Goal: Task Accomplishment & Management: Manage account settings

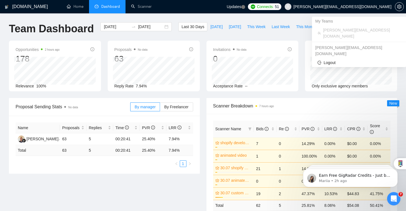
click at [333, 4] on span "[PERSON_NAME][EMAIL_ADDRESS][DOMAIN_NAME]" at bounding box center [337, 7] width 113 height 18
click at [314, 7] on span "[PERSON_NAME][EMAIL_ADDRESS][DOMAIN_NAME]" at bounding box center [337, 7] width 113 height 18
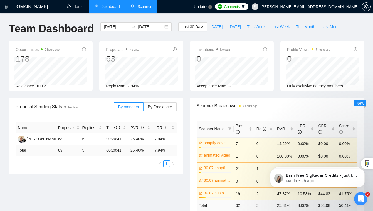
click at [147, 9] on link "Scanner" at bounding box center [141, 6] width 21 height 5
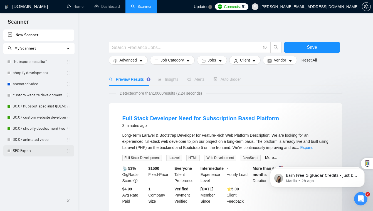
click at [44, 148] on link "SEO Expert" at bounding box center [39, 150] width 53 height 11
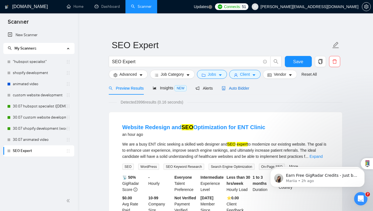
click at [245, 87] on span "Auto Bidder" at bounding box center [236, 88] width 28 height 4
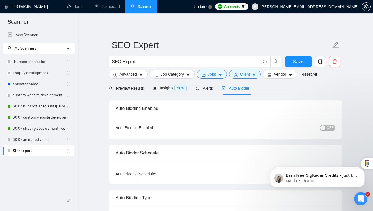
click at [328, 129] on span "OFF" at bounding box center [330, 128] width 7 height 6
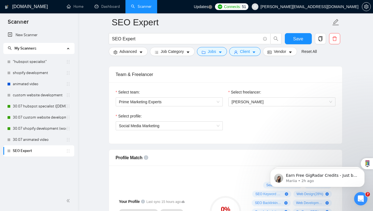
scroll to position [276, 0]
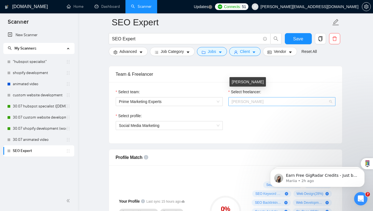
click at [258, 97] on span "[PERSON_NAME]" at bounding box center [282, 101] width 100 height 8
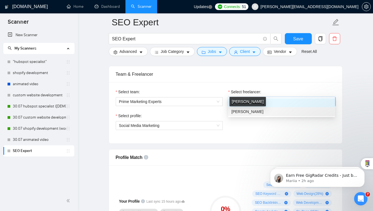
click at [252, 110] on span "[PERSON_NAME]" at bounding box center [247, 111] width 32 height 4
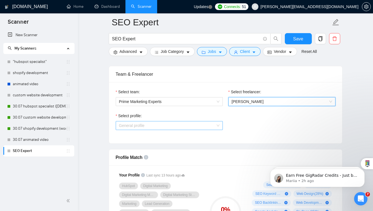
click at [187, 121] on span "General profile" at bounding box center [169, 125] width 100 height 8
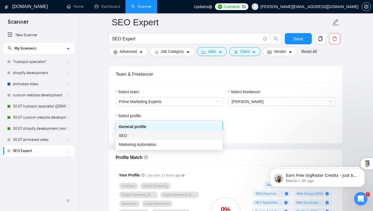
click at [187, 137] on div "SEO" at bounding box center [169, 135] width 100 height 6
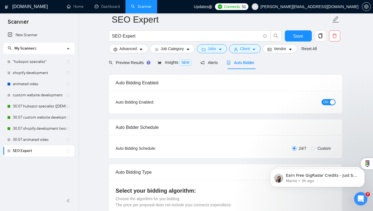
scroll to position [0, 0]
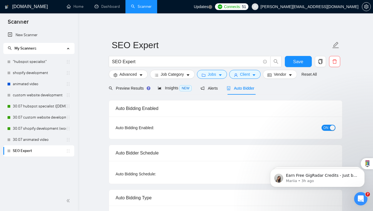
click at [244, 90] on span "Auto Bidder" at bounding box center [241, 88] width 28 height 4
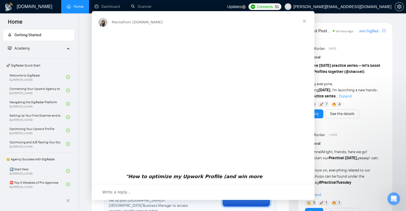
click at [347, 7] on div "Intercom messenger" at bounding box center [203, 105] width 406 height 211
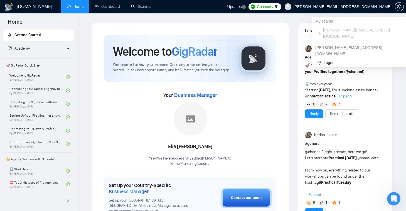
click at [347, 7] on span "[PERSON_NAME][EMAIL_ADDRESS][DOMAIN_NAME]" at bounding box center [342, 7] width 98 height 0
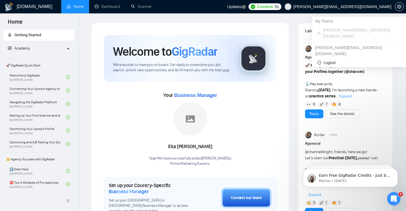
click at [394, 4] on span "[PERSON_NAME][EMAIL_ADDRESS][DOMAIN_NAME]" at bounding box center [337, 7] width 113 height 18
click at [398, 5] on icon "setting" at bounding box center [399, 6] width 4 height 4
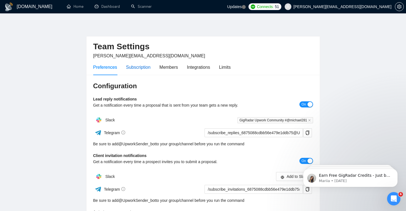
click at [142, 69] on div "Subscription" at bounding box center [138, 67] width 24 height 7
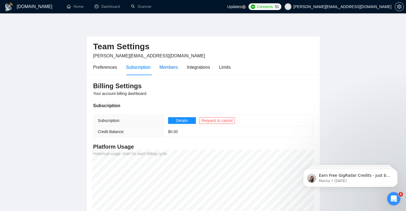
click at [169, 69] on div "Members" at bounding box center [168, 67] width 19 height 7
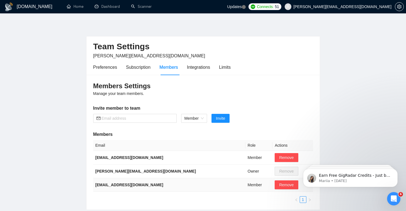
click at [245, 186] on td "Member" at bounding box center [258, 185] width 27 height 14
click at [141, 170] on b "[PERSON_NAME][EMAIL_ADDRESS][DOMAIN_NAME]" at bounding box center [145, 171] width 101 height 4
click at [142, 171] on b "[PERSON_NAME][EMAIL_ADDRESS][DOMAIN_NAME]" at bounding box center [145, 171] width 101 height 4
click at [142, 185] on b "hello@primemarketingexperts.com" at bounding box center [129, 184] width 68 height 4
click at [400, 6] on icon "setting" at bounding box center [399, 6] width 4 height 4
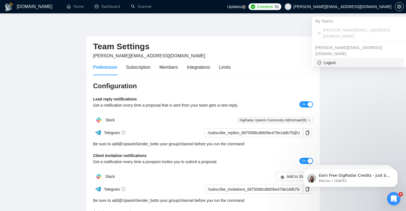
click at [339, 60] on span "Logout" at bounding box center [358, 63] width 83 height 6
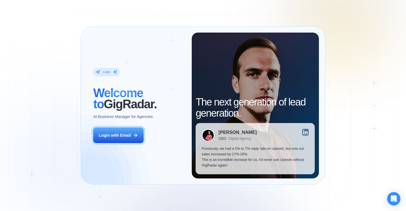
click at [147, 137] on div "Login ‍ Welcome to GigRadar. AI Business Manager for Agencies Login with Email" at bounding box center [139, 105] width 104 height 145
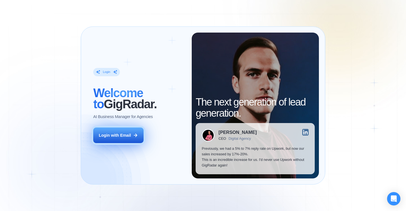
click at [128, 135] on div "Login with Email" at bounding box center [115, 135] width 32 height 6
